Goal: Information Seeking & Learning: Learn about a topic

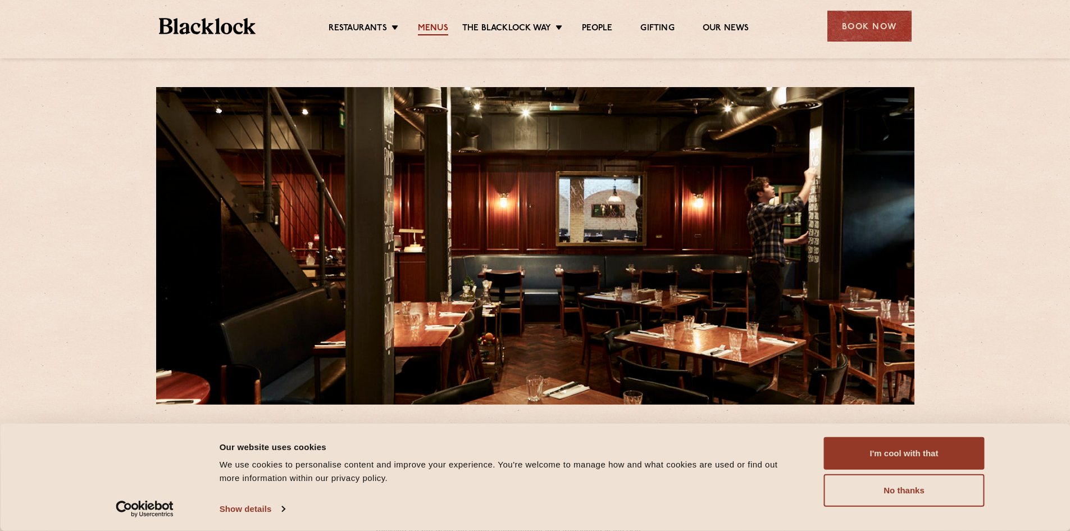
click at [423, 28] on link "Menus" at bounding box center [433, 29] width 30 height 12
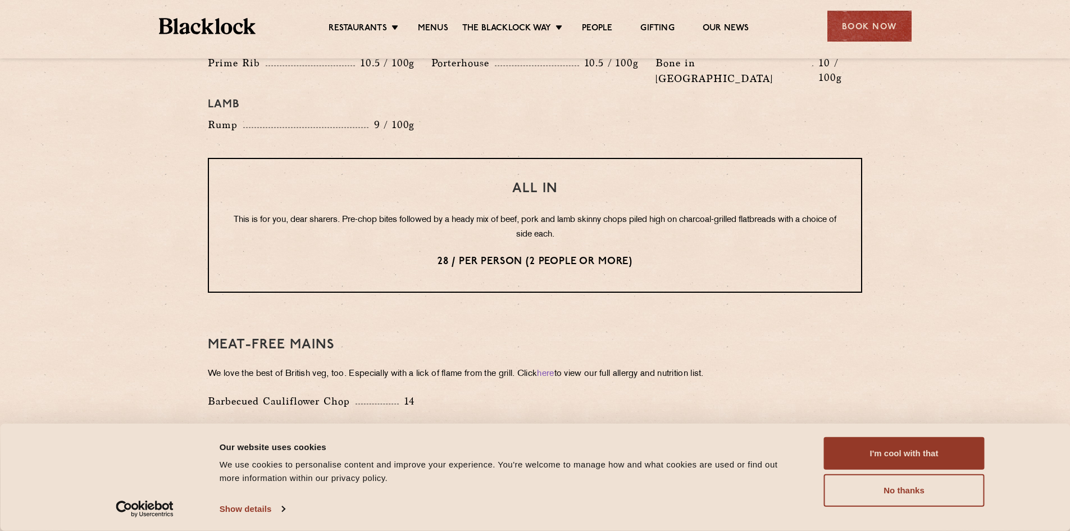
scroll to position [1404, 0]
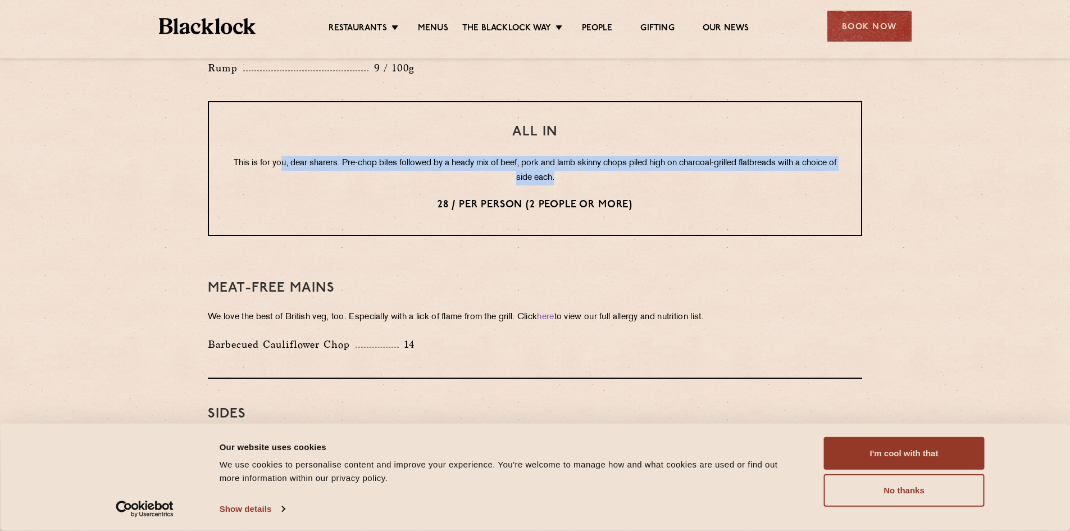
drag, startPoint x: 591, startPoint y: 147, endPoint x: 294, endPoint y: 119, distance: 298.3
click at [294, 119] on div "All In This is for you, dear sharers. Pre-chop bites followed by a heady mix of…" at bounding box center [535, 168] width 654 height 135
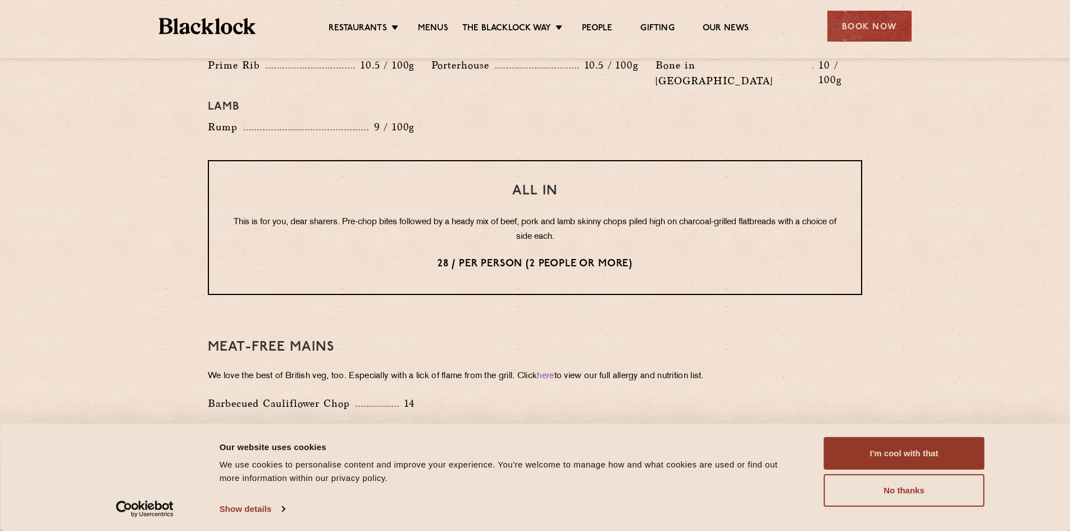
scroll to position [1348, 0]
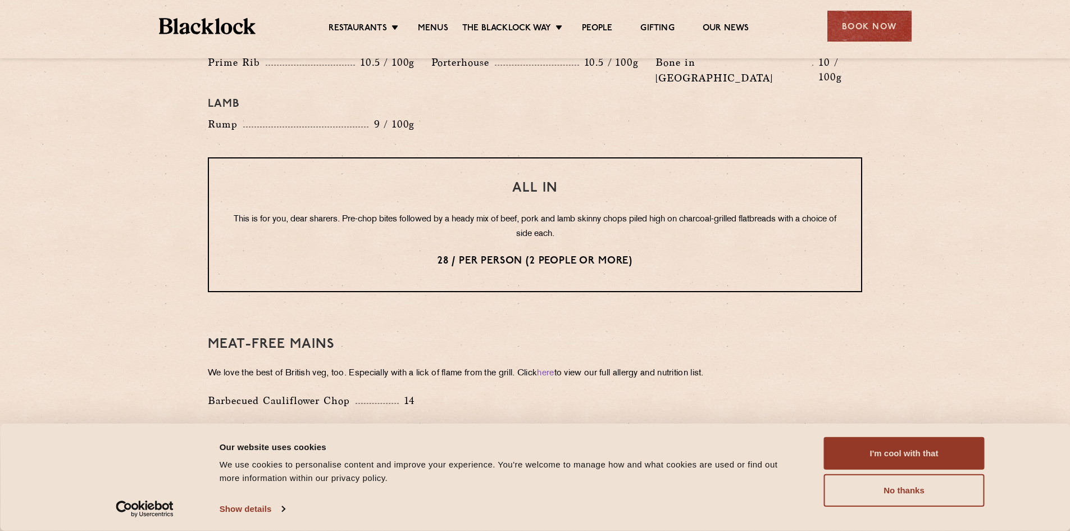
click at [459, 327] on div "Meat-Free mains We love the best of British veg, too. Especially with a lick of…" at bounding box center [535, 372] width 654 height 126
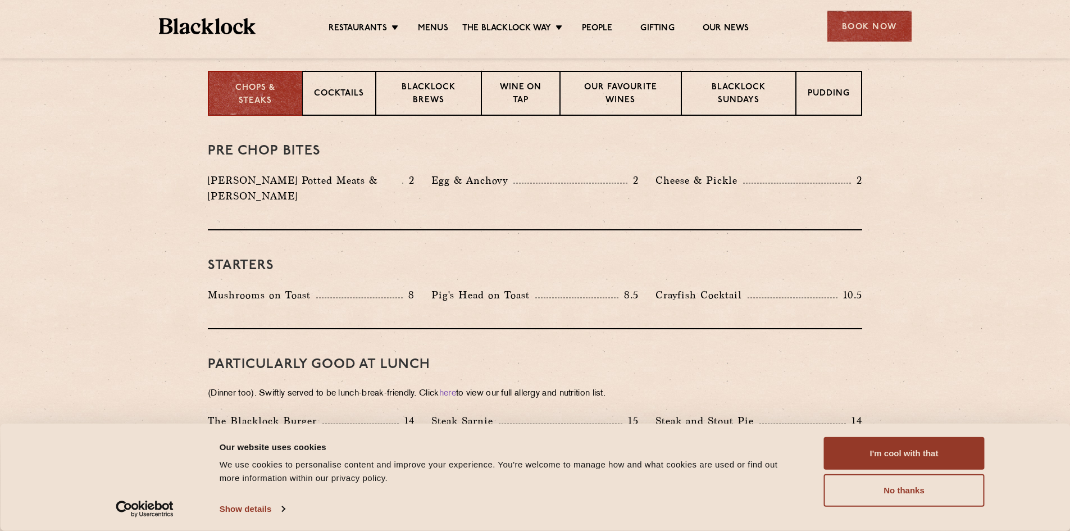
scroll to position [281, 0]
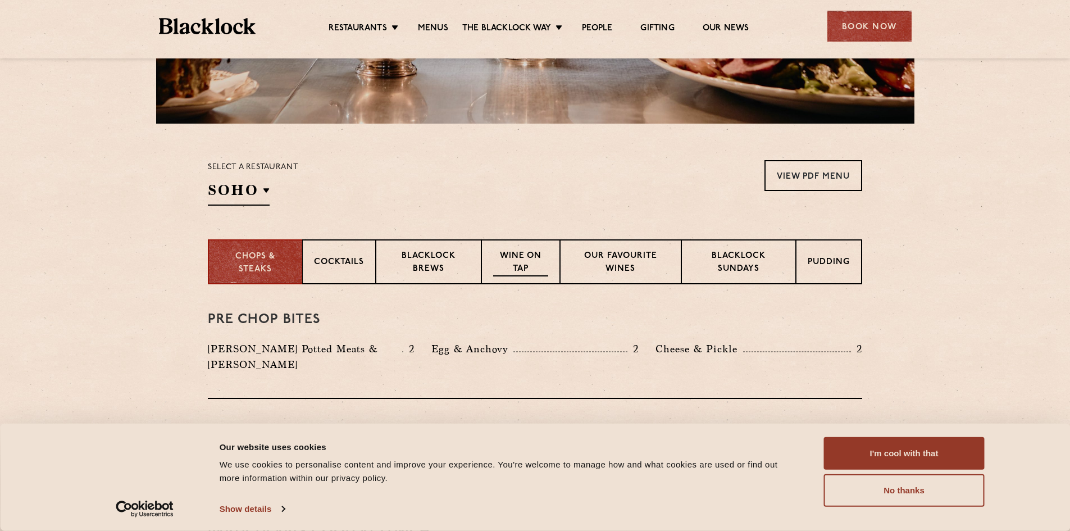
click at [500, 255] on p "Wine on Tap" at bounding box center [520, 263] width 55 height 26
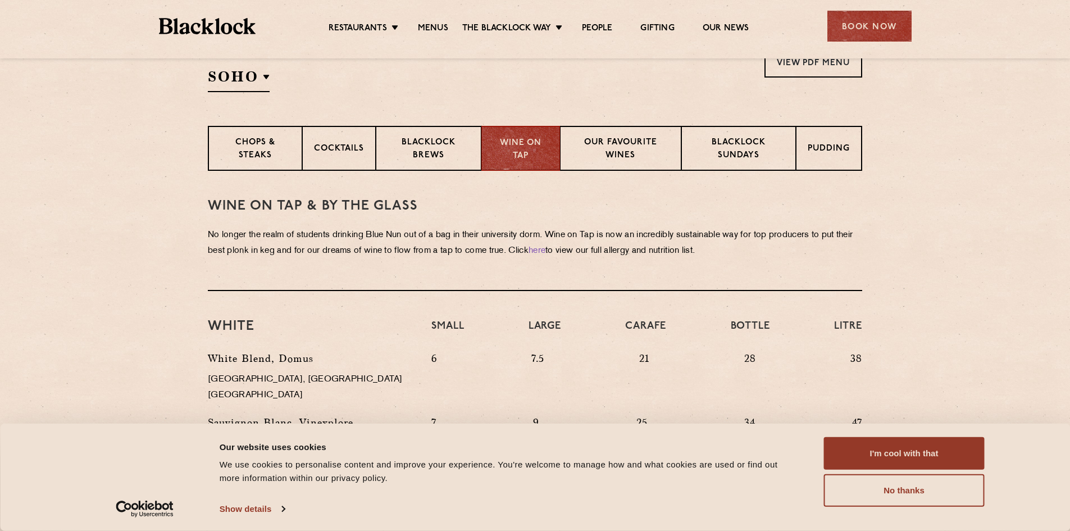
scroll to position [393, 0]
click at [436, 343] on h4 "Small" at bounding box center [447, 333] width 33 height 26
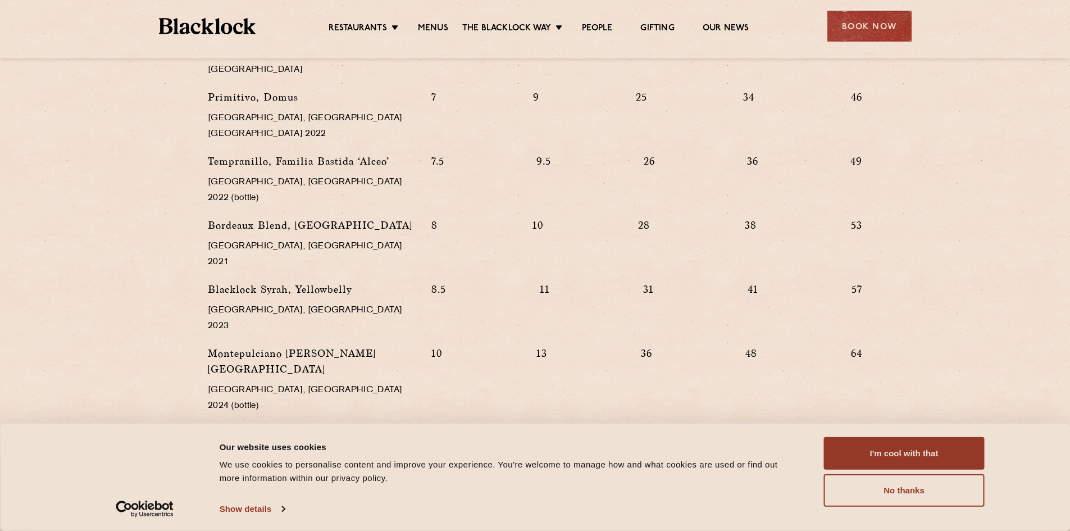
scroll to position [1179, 0]
